Goal: Information Seeking & Learning: Learn about a topic

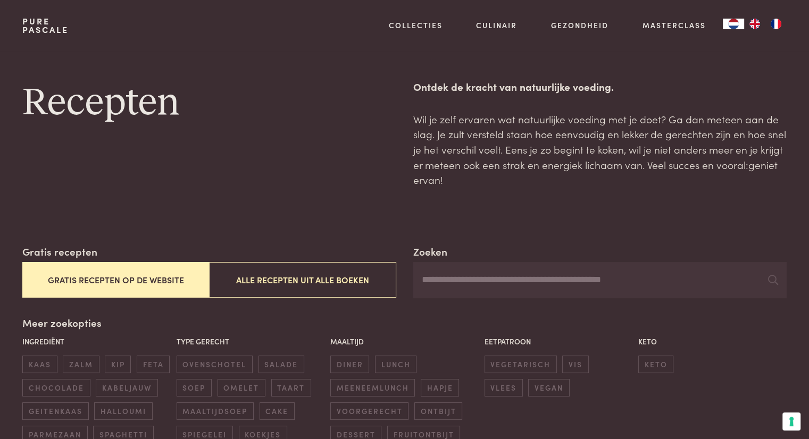
click at [181, 279] on button "Gratis recepten op de website" at bounding box center [115, 280] width 187 height 36
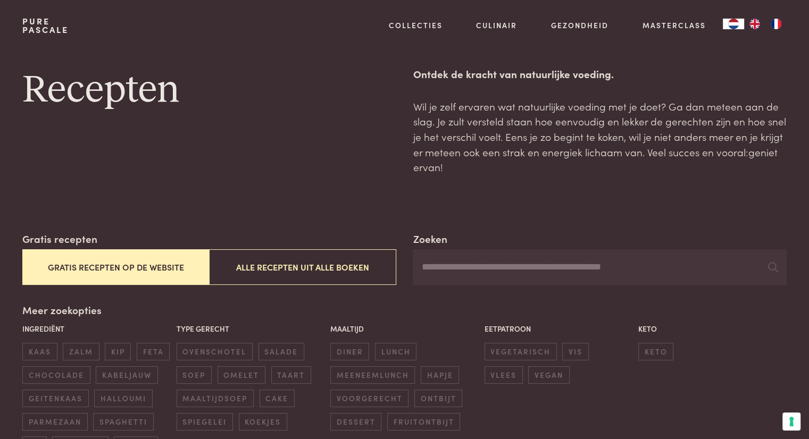
click at [181, 279] on div "Zoeken Gratis recepten Gratis recepten op de website Alle recepten uit alle boe…" at bounding box center [404, 342] width 764 height 223
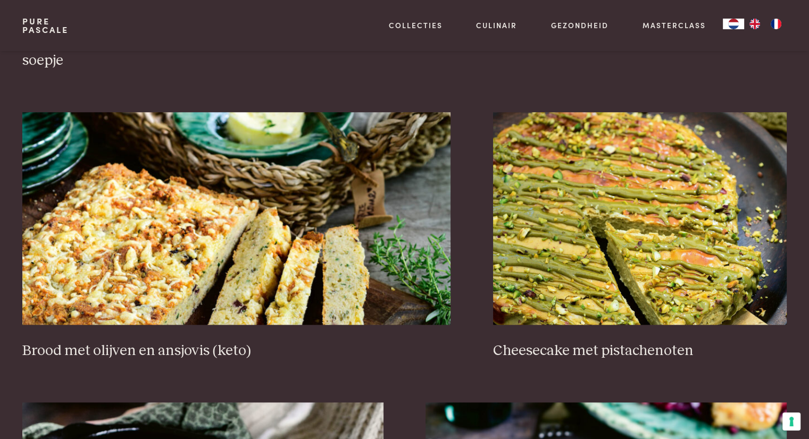
scroll to position [989, 0]
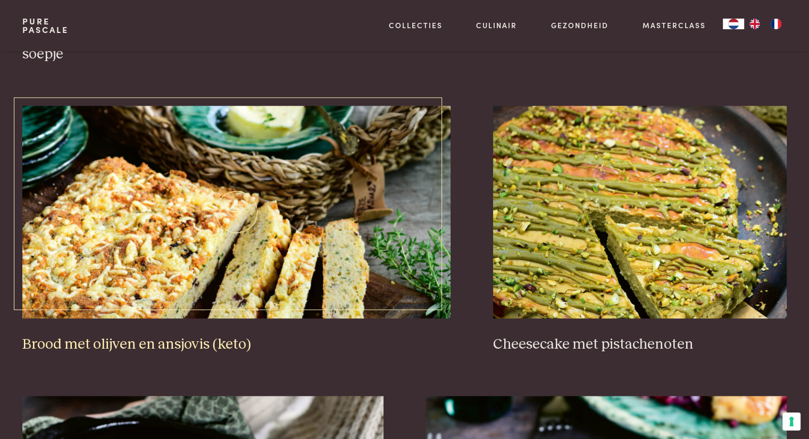
click at [229, 265] on img at bounding box center [236, 212] width 428 height 213
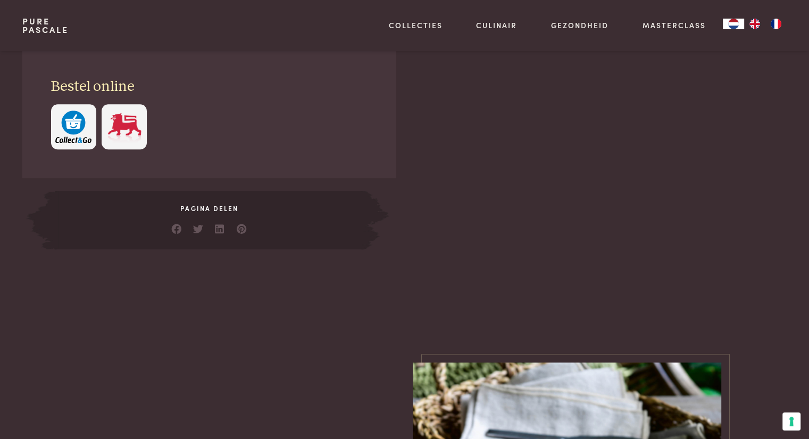
scroll to position [745, 0]
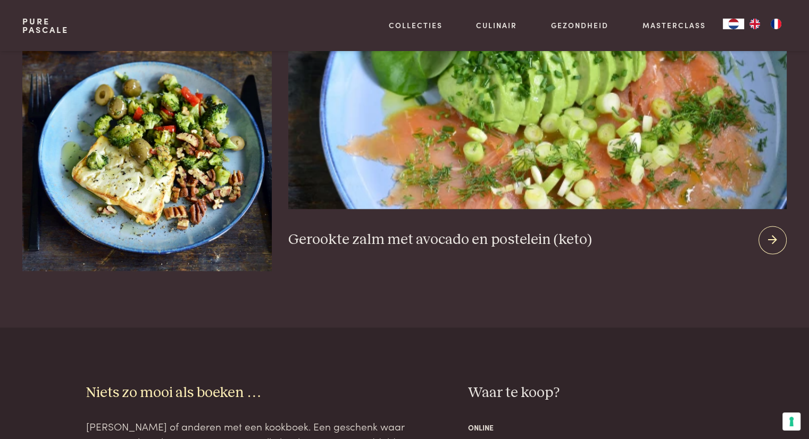
scroll to position [1383, 0]
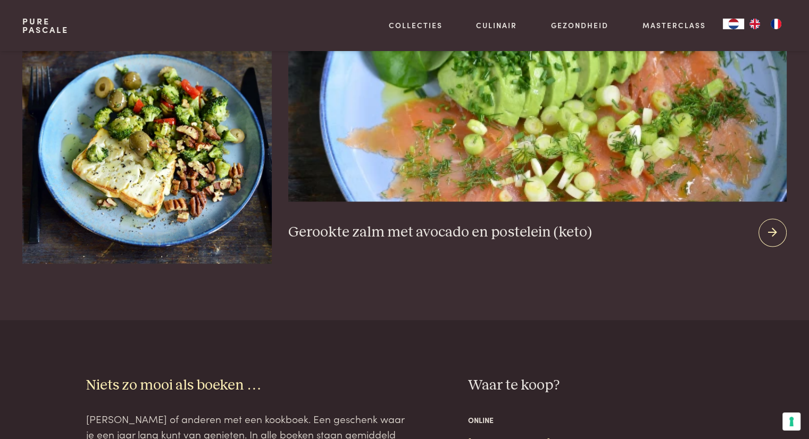
click at [604, 141] on img at bounding box center [537, 73] width 498 height 257
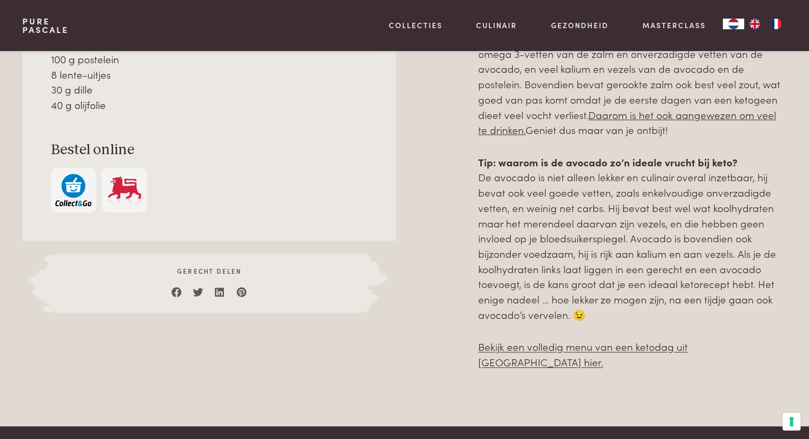
scroll to position [691, 0]
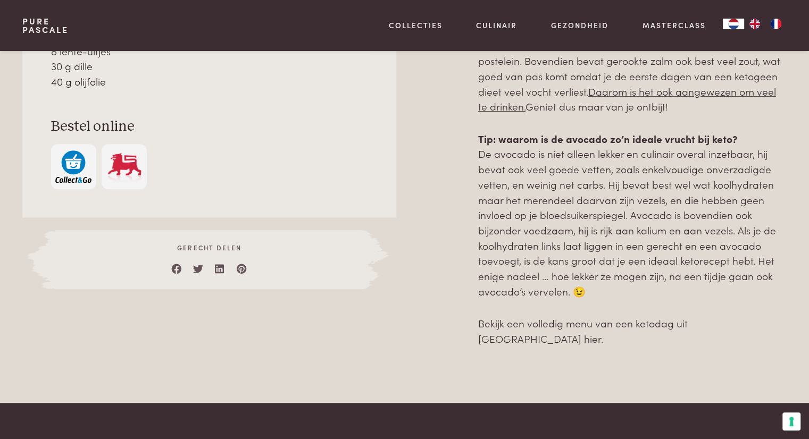
click at [583, 324] on link "Bekijk een volledig menu van een ketodag uit Ketokuur hier." at bounding box center [583, 331] width 210 height 30
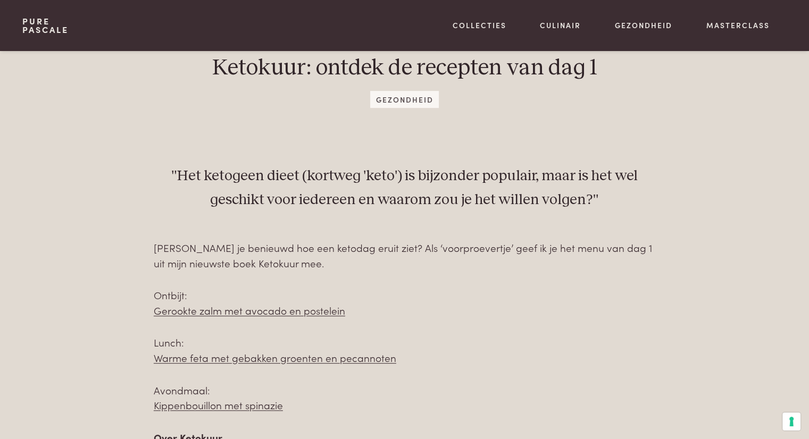
scroll to position [479, 0]
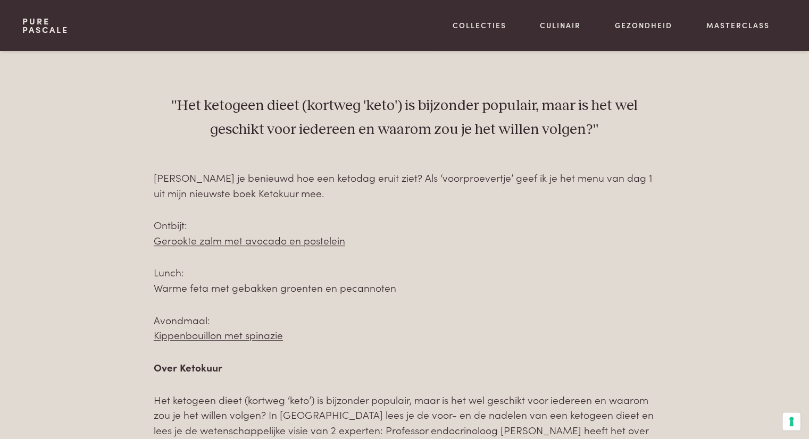
click at [265, 289] on link "Warme feta met gebakken groenten en pecannoten" at bounding box center [275, 287] width 242 height 14
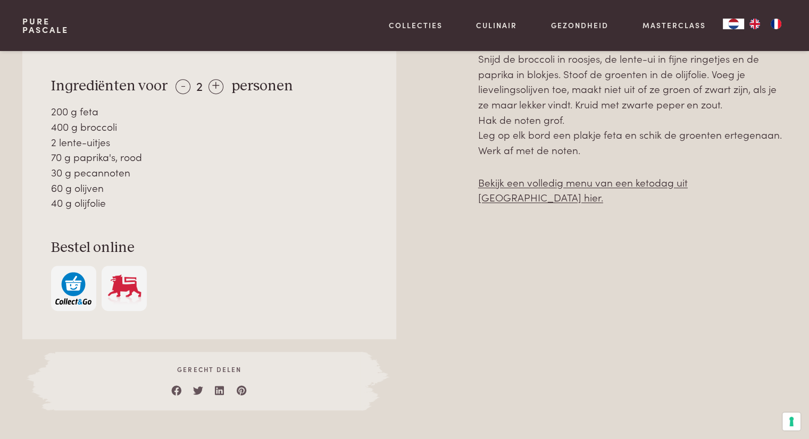
scroll to position [798, 0]
